Goal: Communication & Community: Answer question/provide support

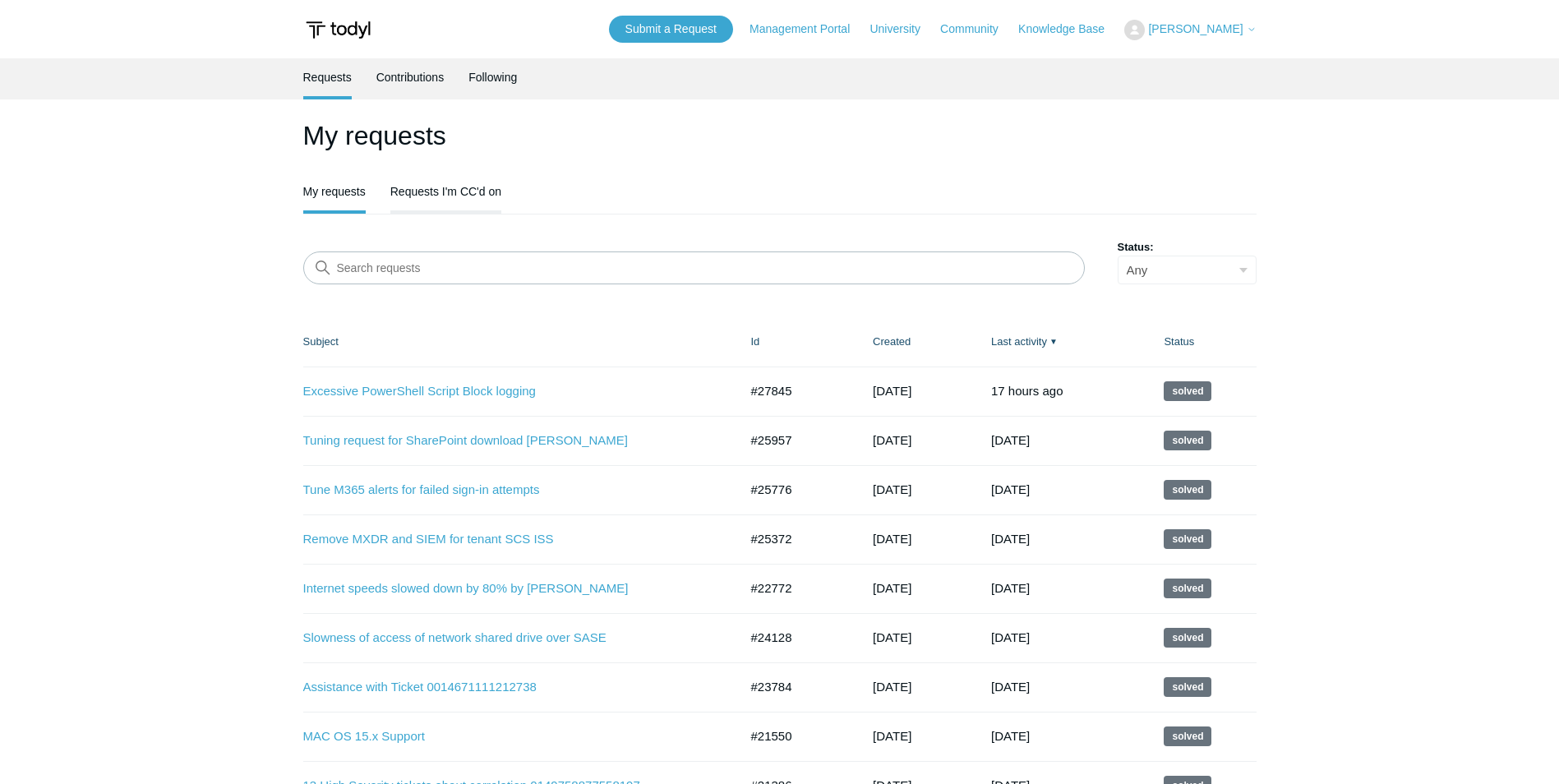
click at [452, 188] on link "Requests I'm CC'd on" at bounding box center [445, 190] width 111 height 35
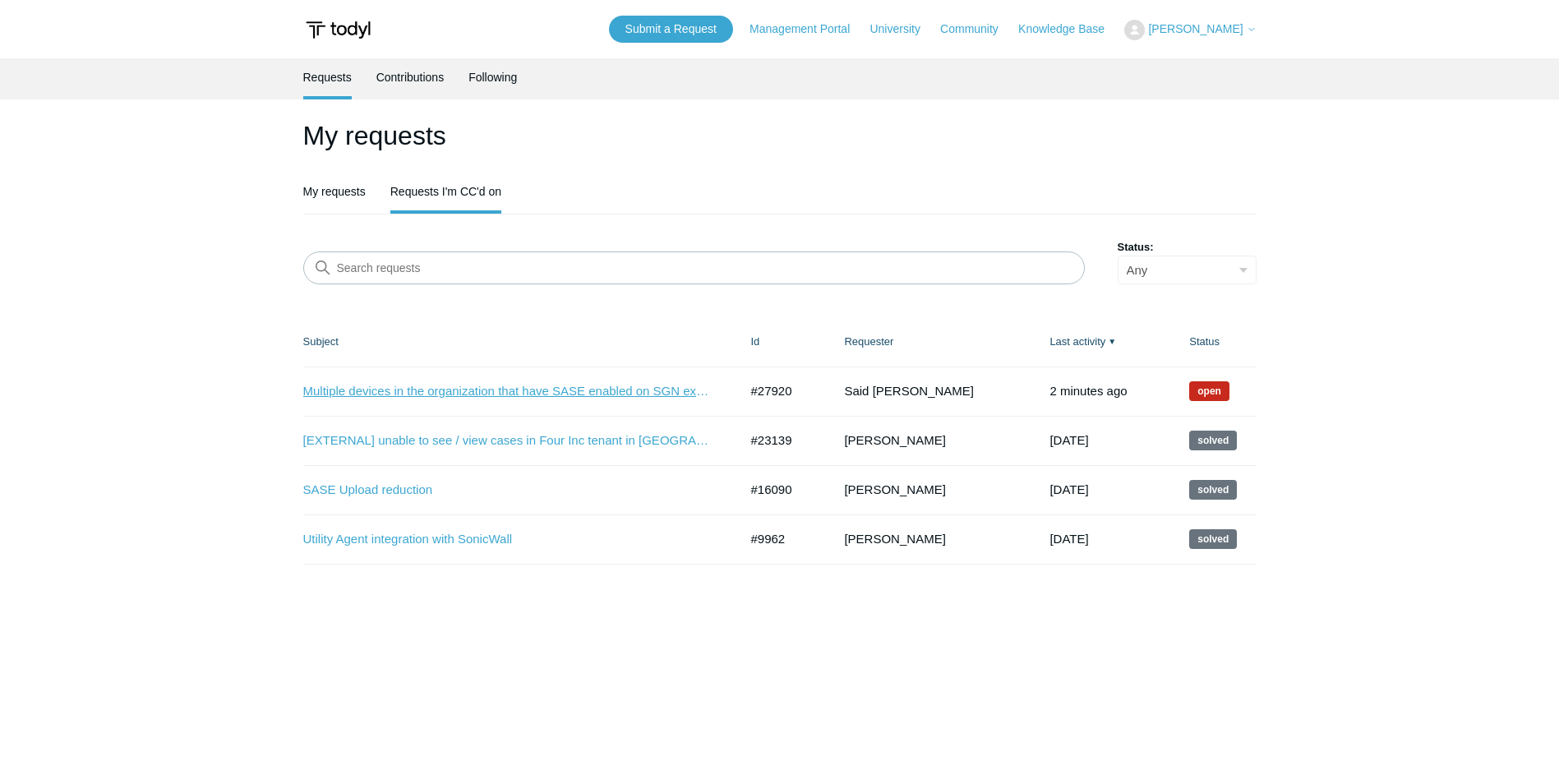
click at [597, 387] on link "Multiple devices in the organization that have SASE enabled on SGN experiencing…" at bounding box center [508, 392] width 411 height 19
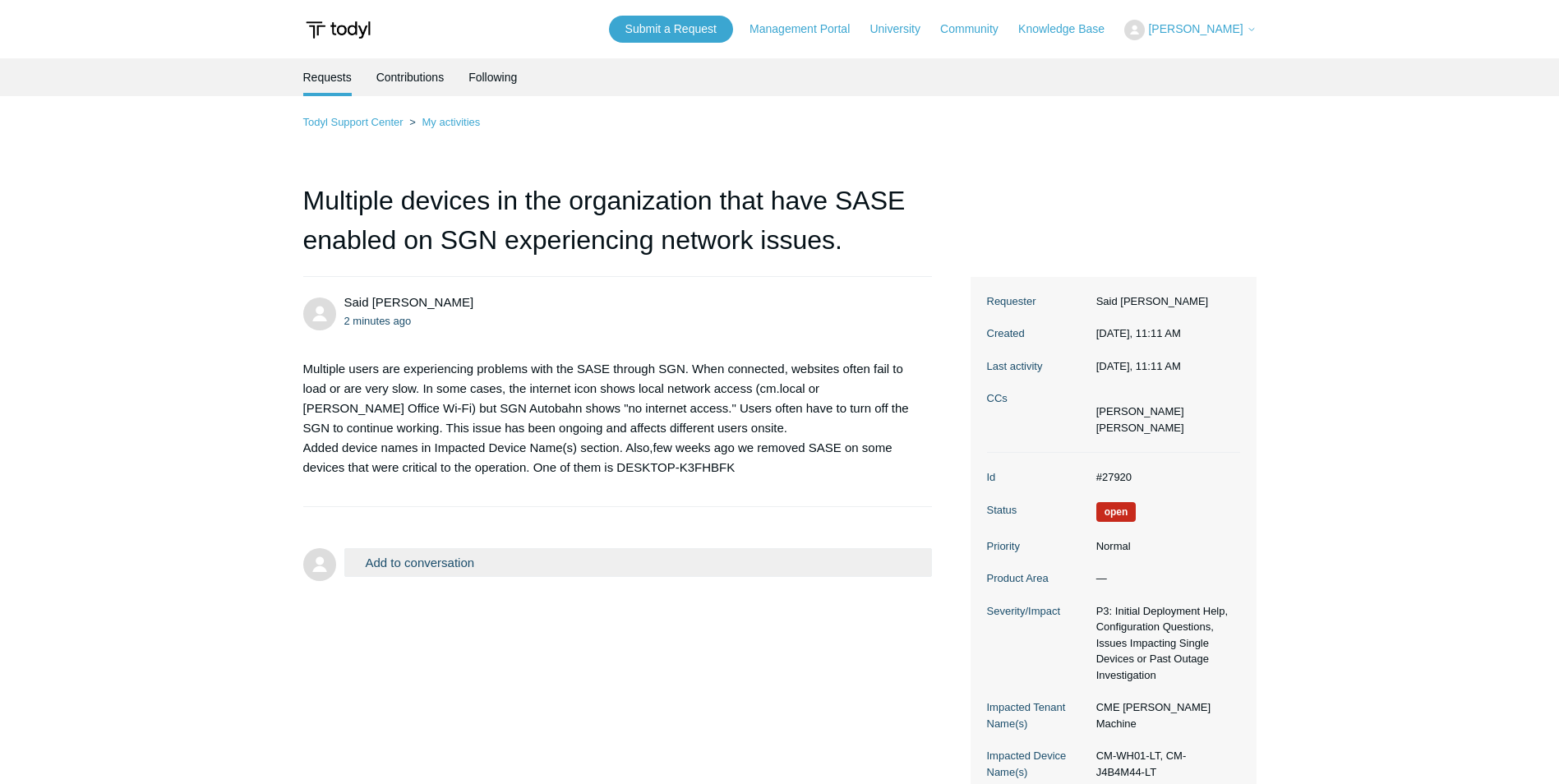
click at [332, 194] on h1 "Multiple devices in the organization that have SASE enabled on SGN experiencing…" at bounding box center [618, 229] width 630 height 97
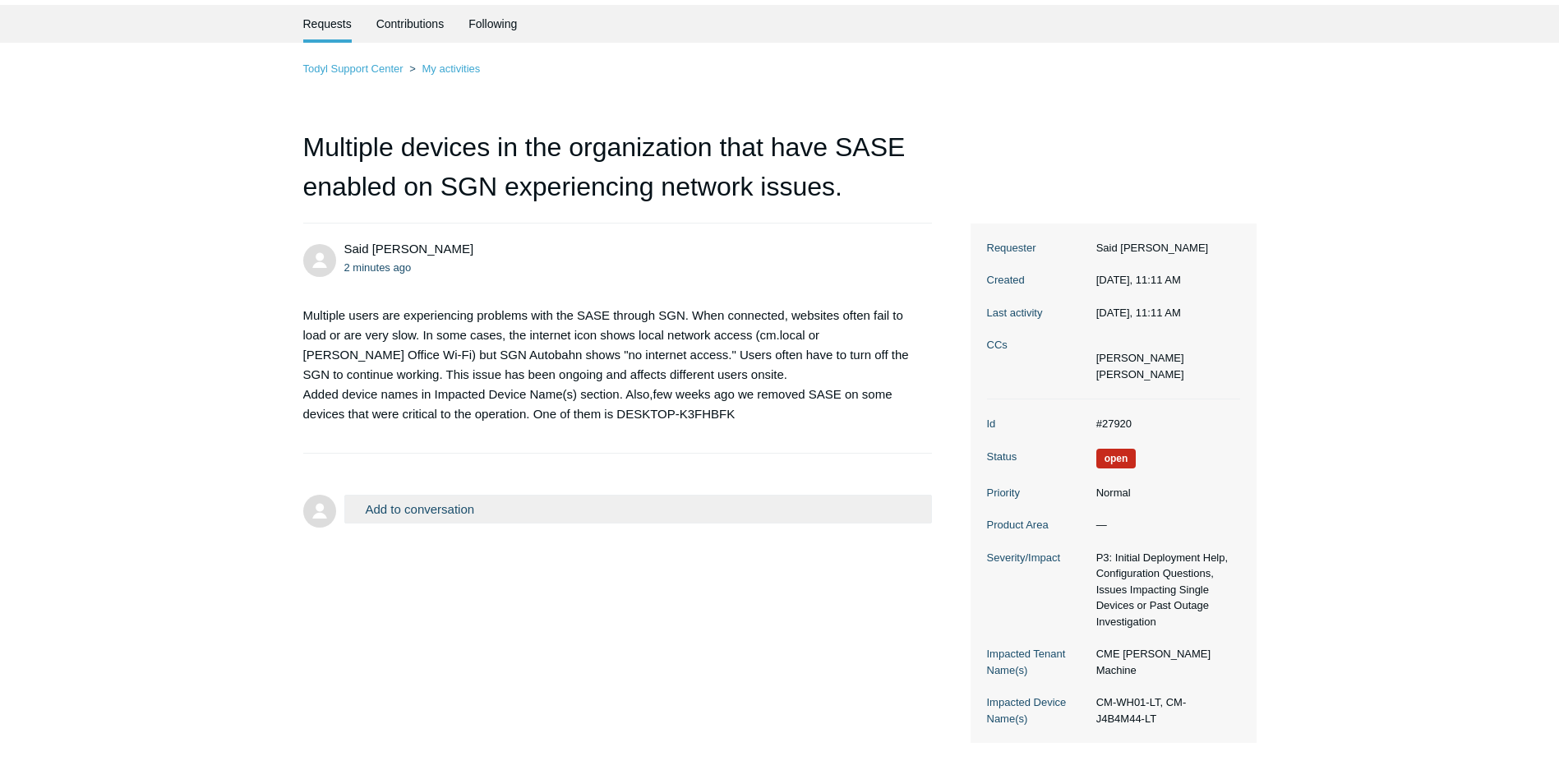
scroll to position [82, 0]
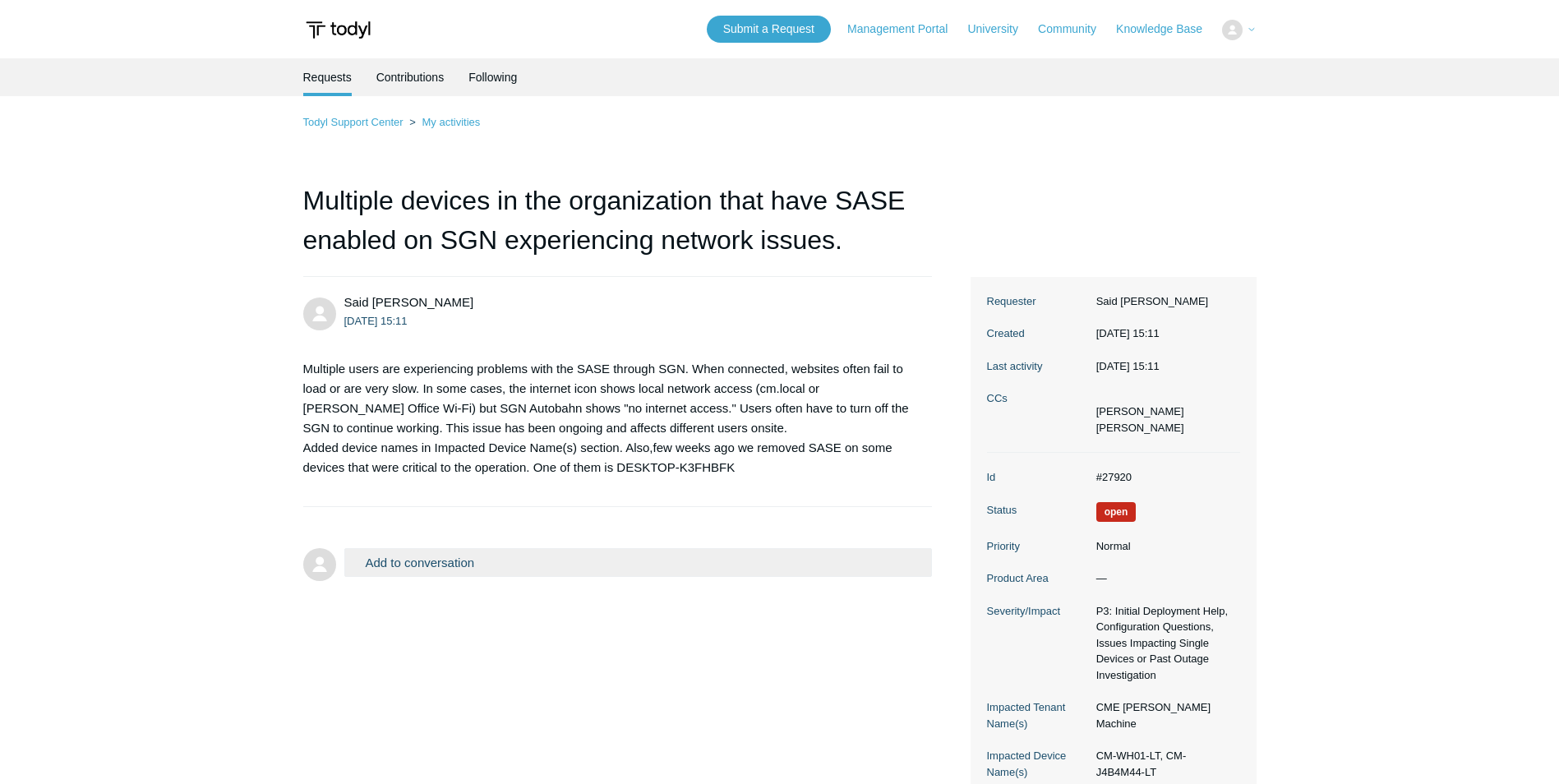
scroll to position [70, 0]
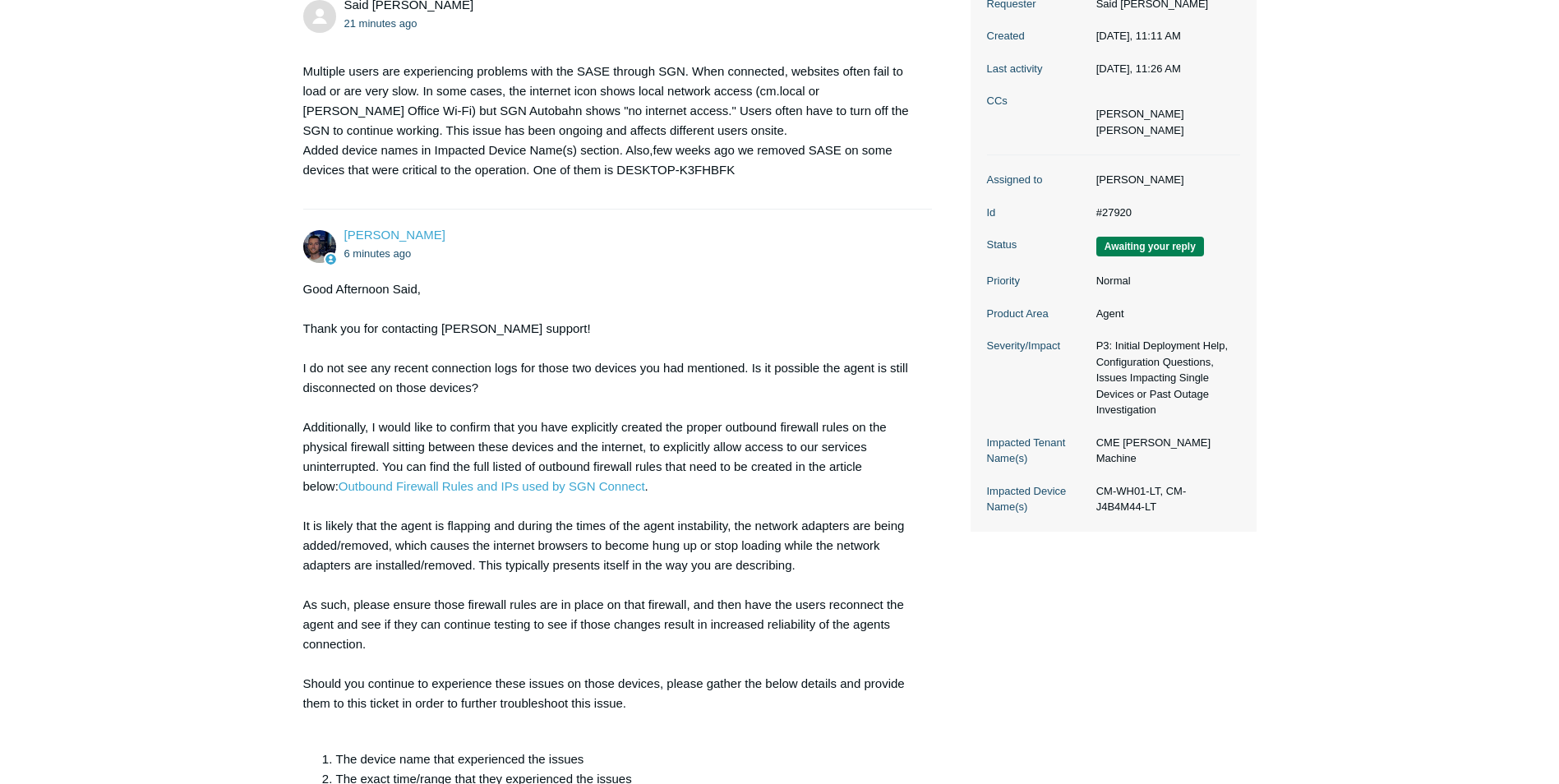
scroll to position [304, 0]
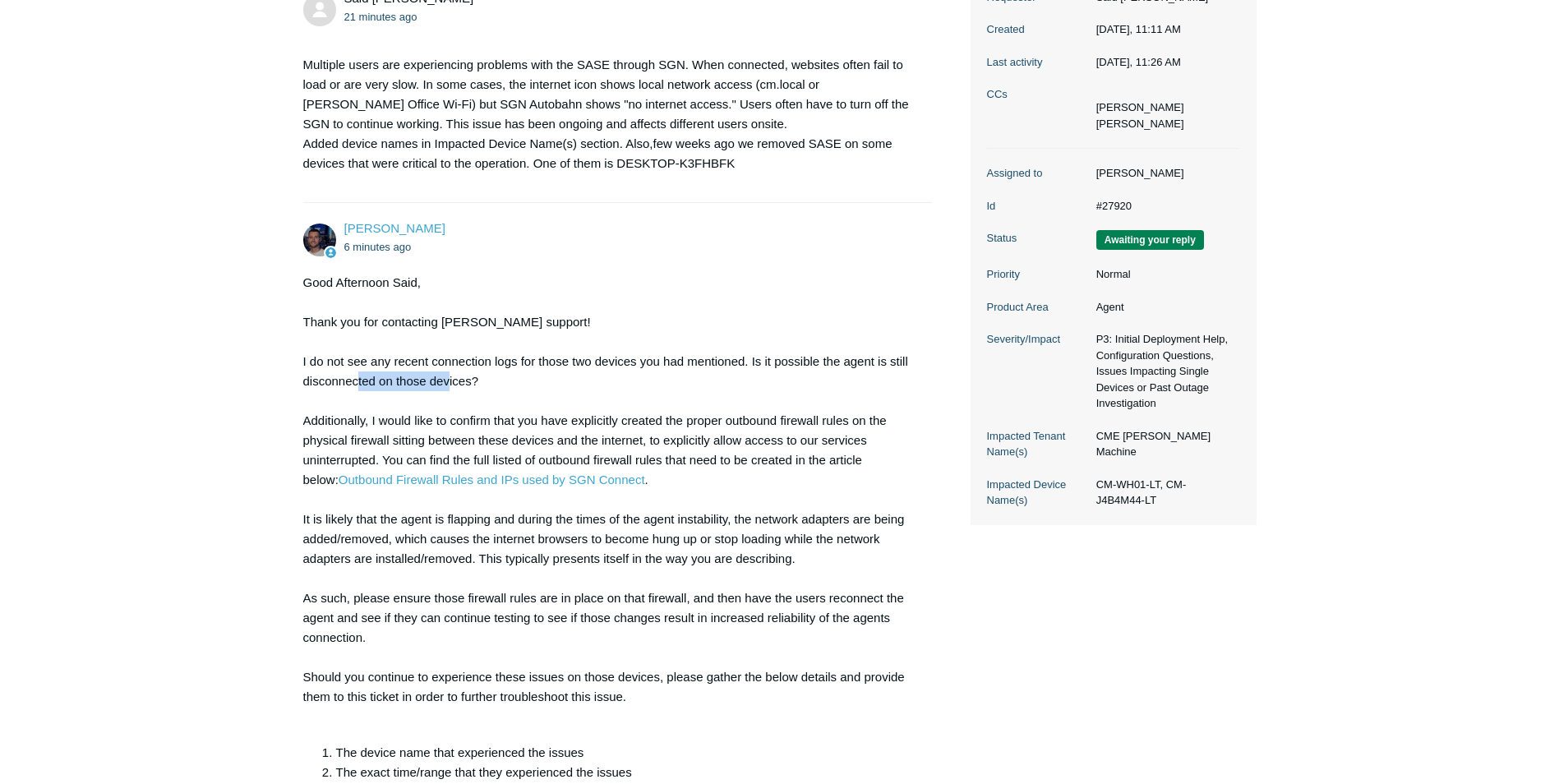
drag, startPoint x: 355, startPoint y: 380, endPoint x: 449, endPoint y: 385, distance: 94.1
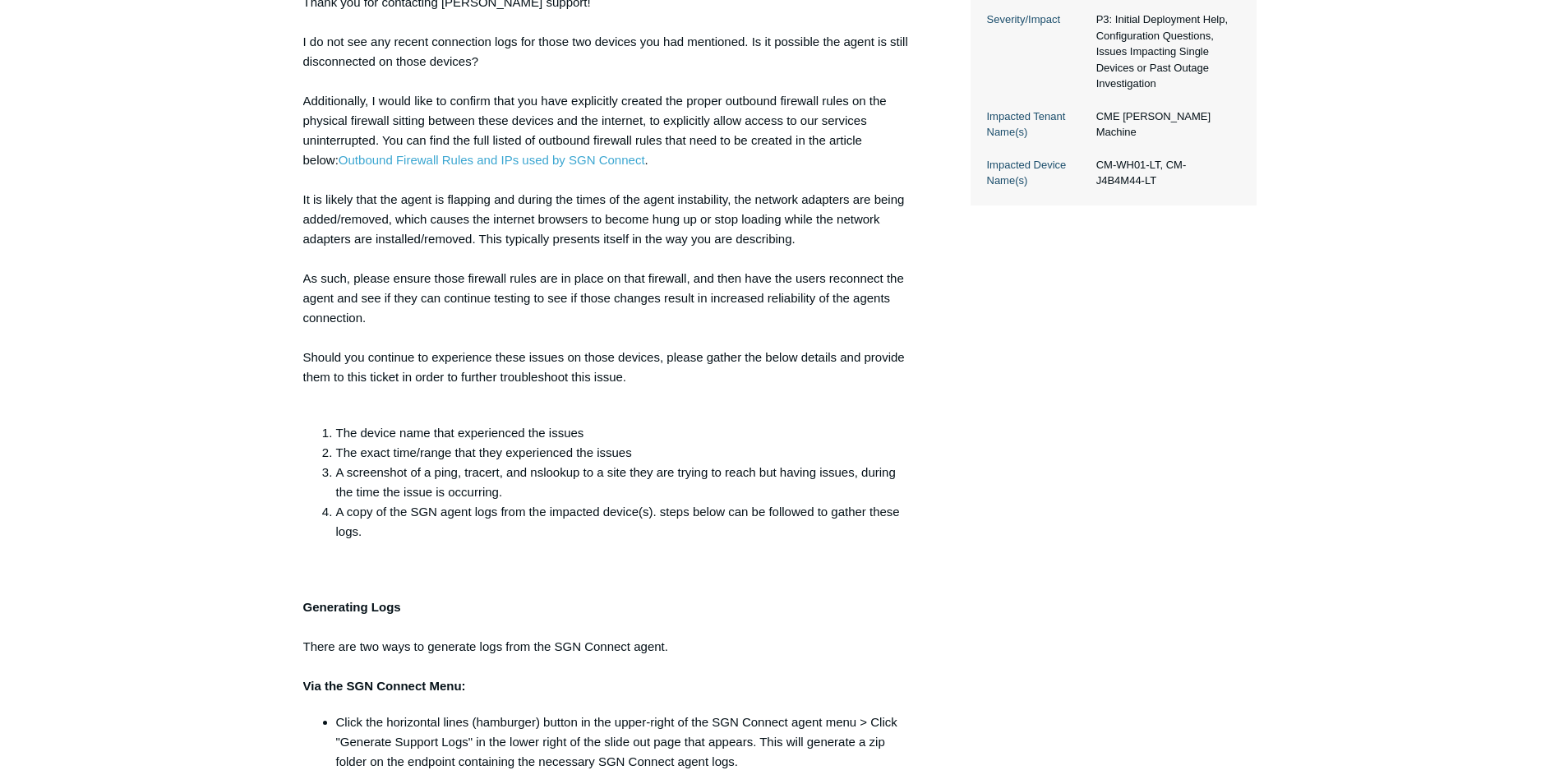
scroll to position [455, 0]
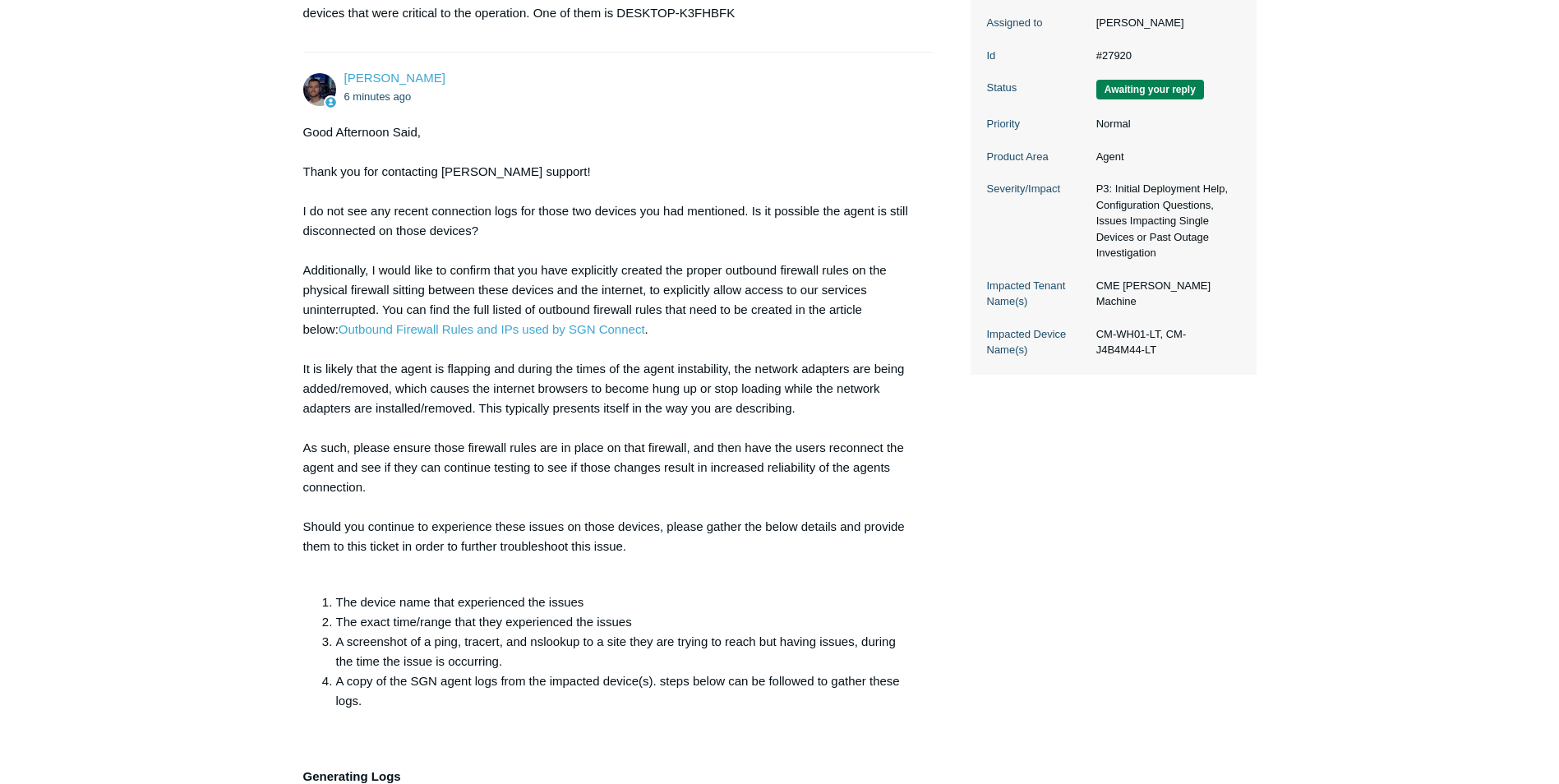
click at [467, 636] on li "A screenshot of a ping, tracert, and nslookup to a site they are trying to reac…" at bounding box center [626, 651] width 581 height 40
drag, startPoint x: 354, startPoint y: 601, endPoint x: 492, endPoint y: 602, distance: 138.0
click at [492, 602] on li "The device name that experienced the issues" at bounding box center [626, 602] width 581 height 19
click at [564, 634] on li "A screenshot of a ping, tracert, and nslookup to a site they are trying to reac…" at bounding box center [626, 651] width 581 height 40
